Goal: Navigation & Orientation: Find specific page/section

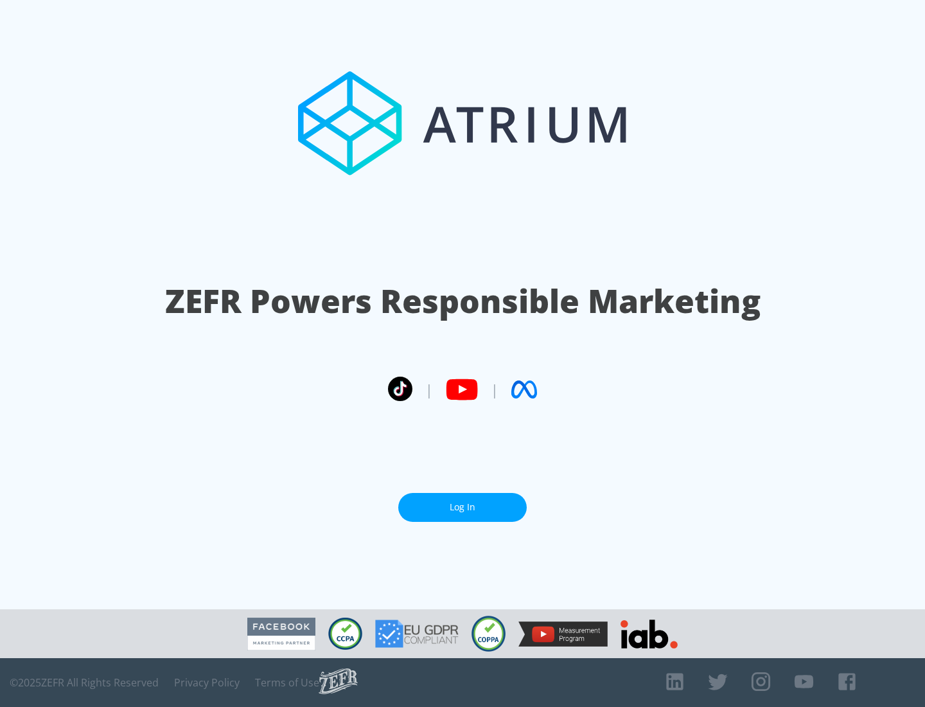
click at [463, 507] on link "Log In" at bounding box center [462, 507] width 129 height 29
